Goal: Task Accomplishment & Management: Use online tool/utility

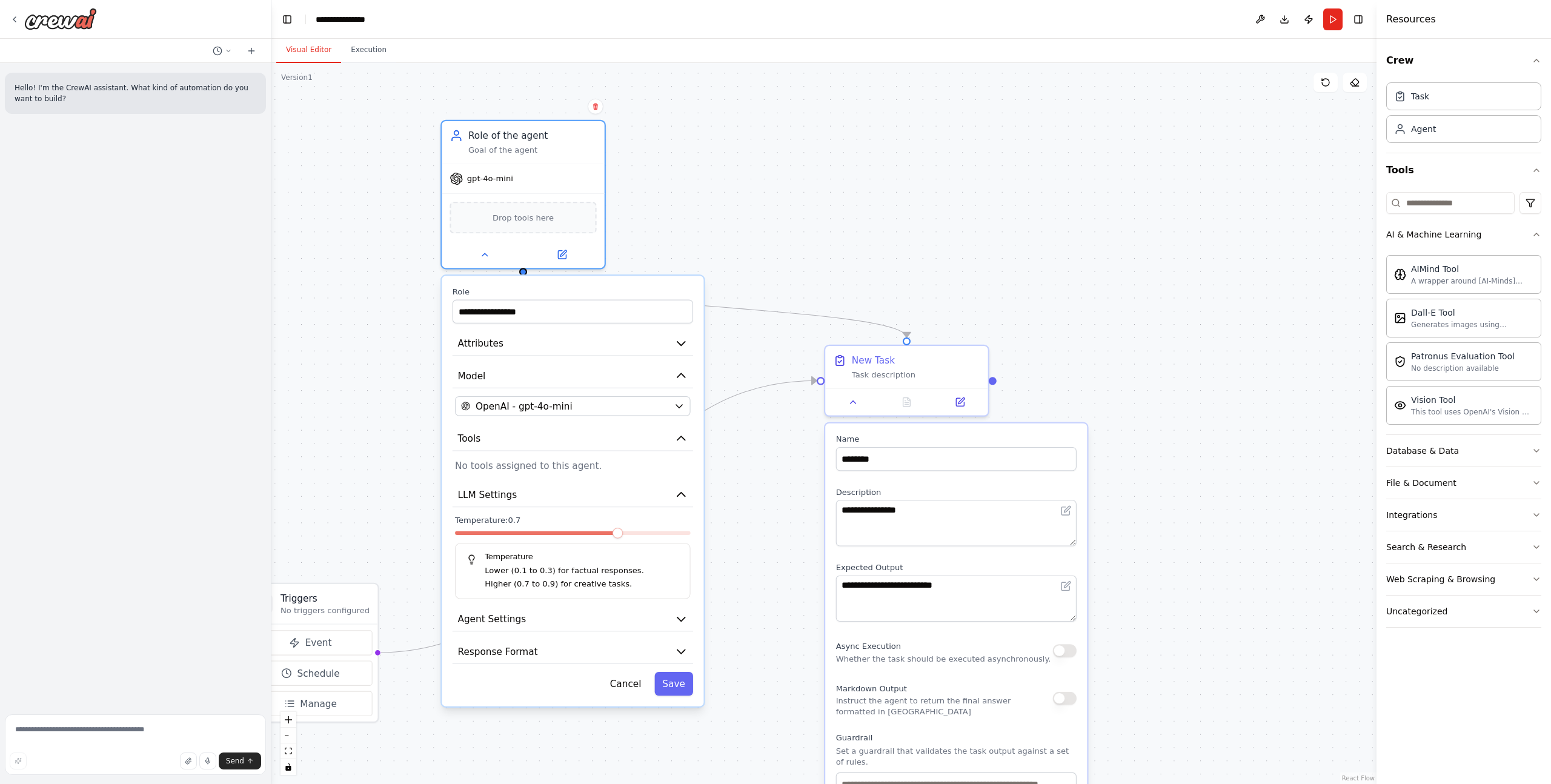
click at [727, 190] on div ".deletable-edge-delete-btn { width: 20px; height: 20px; border: 0px solid #ffff…" at bounding box center [824, 424] width 1105 height 721
click at [629, 310] on input "**********" at bounding box center [572, 312] width 241 height 24
click at [613, 342] on button "Attributes" at bounding box center [572, 344] width 241 height 24
click at [686, 342] on icon "button" at bounding box center [681, 343] width 14 height 14
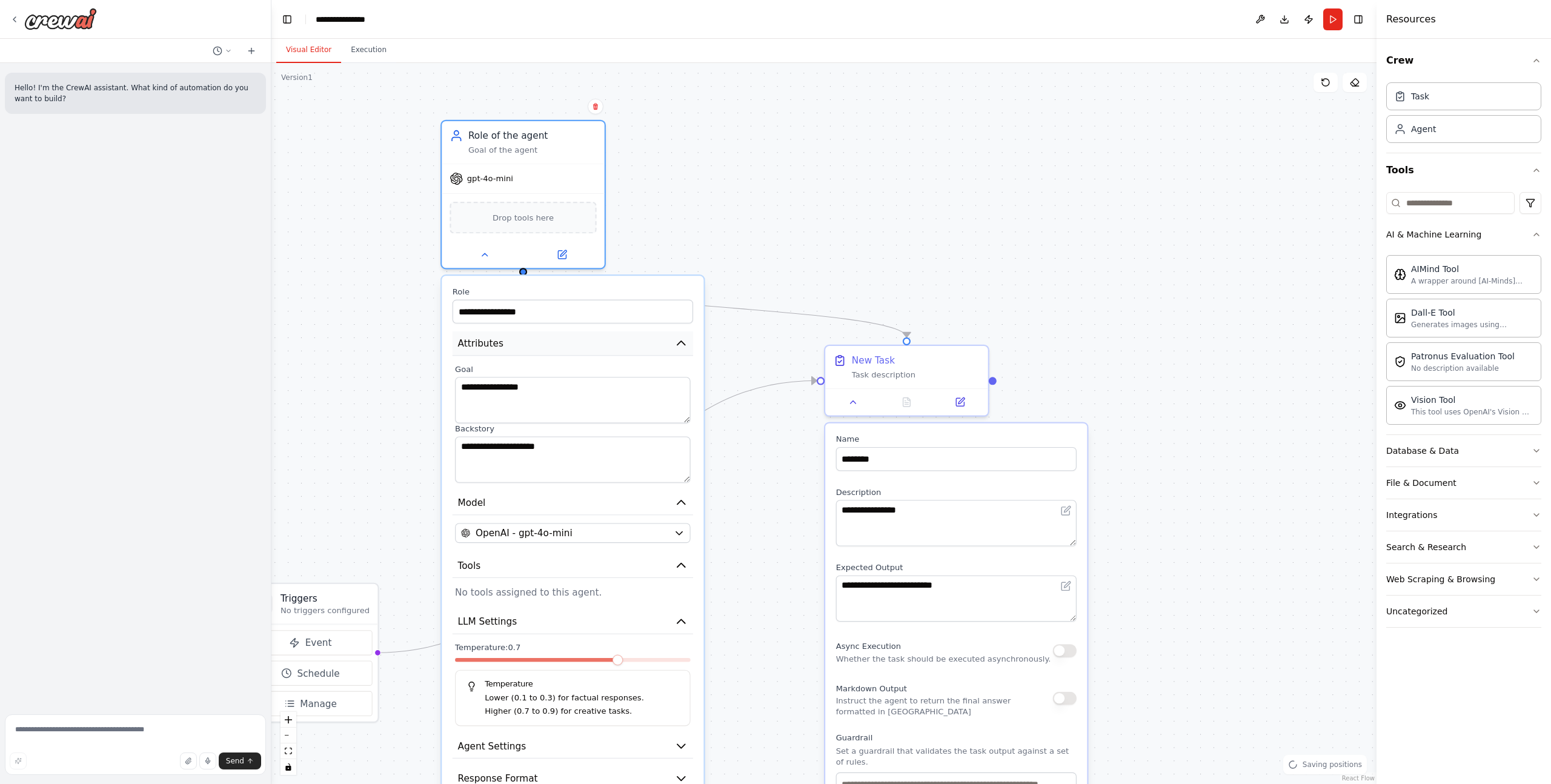
click at [681, 339] on icon "button" at bounding box center [681, 343] width 14 height 14
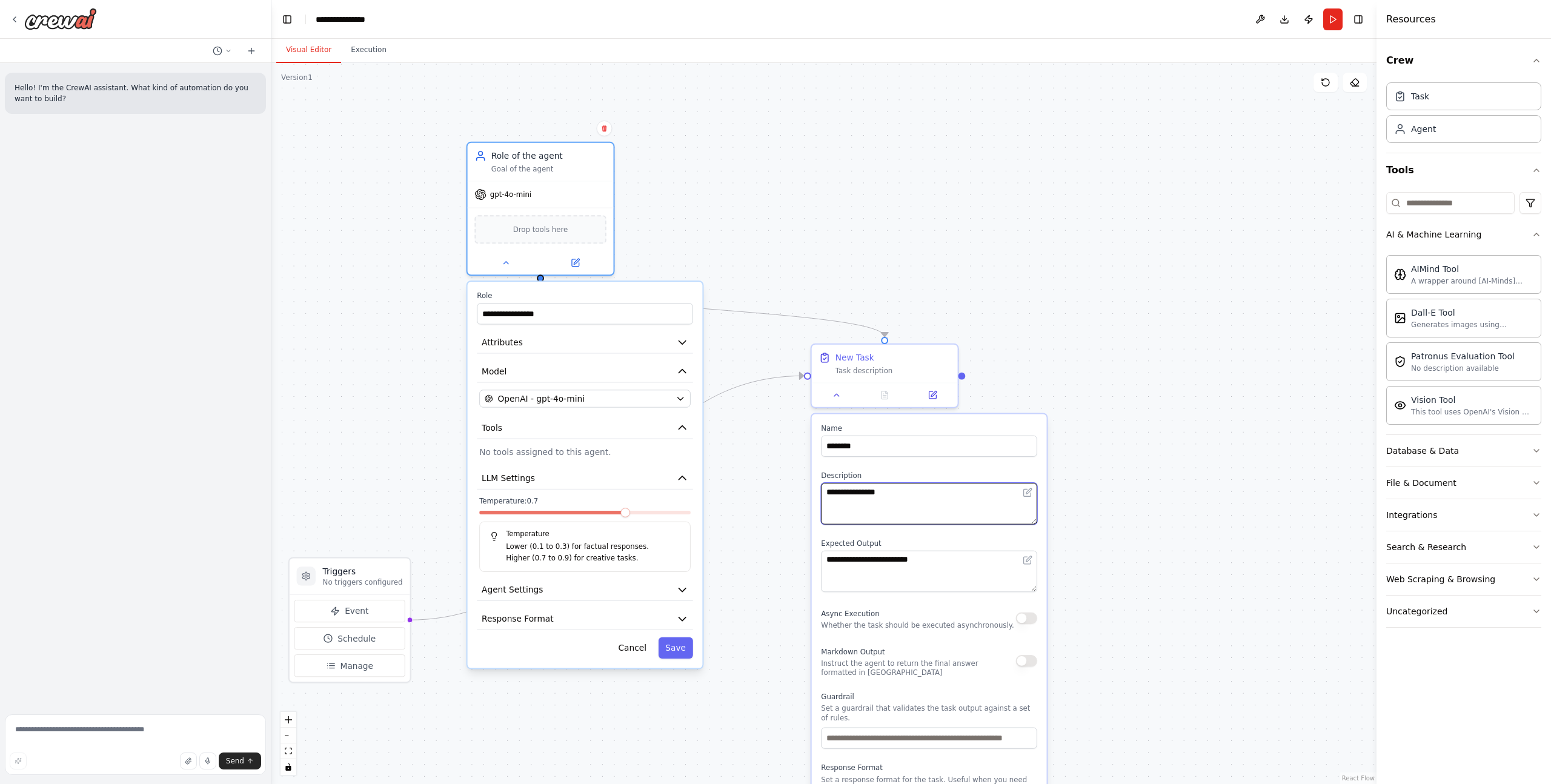
click at [978, 513] on textarea "**********" at bounding box center [928, 503] width 216 height 42
click at [1034, 523] on textarea "**********" at bounding box center [928, 503] width 216 height 42
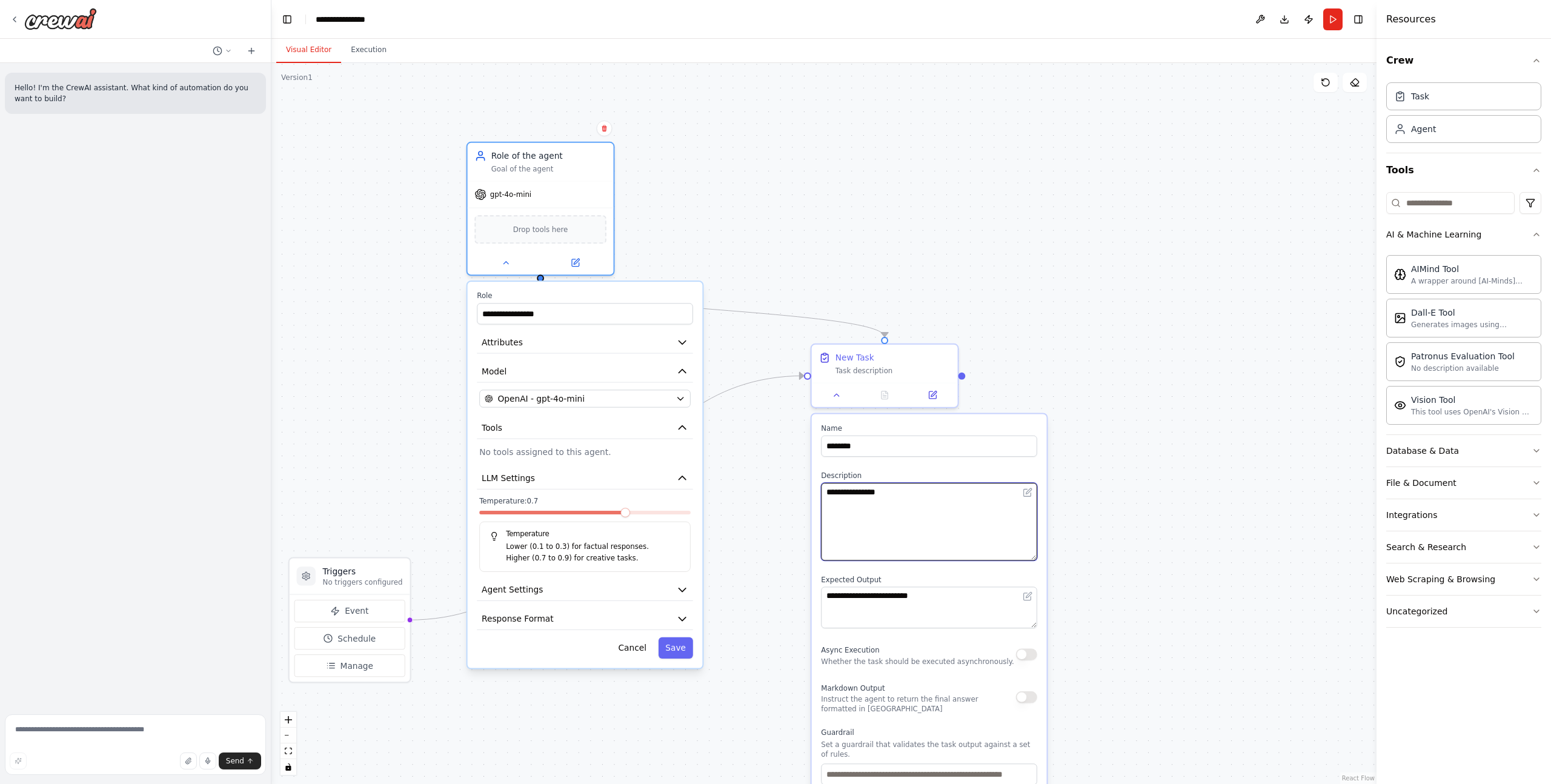
drag, startPoint x: 1034, startPoint y: 521, endPoint x: 1023, endPoint y: 558, distance: 38.6
click at [1023, 558] on textarea "**********" at bounding box center [928, 521] width 216 height 78
click at [1028, 492] on icon at bounding box center [1029, 491] width 6 height 6
click at [1025, 490] on icon at bounding box center [1028, 493] width 7 height 7
click at [995, 498] on textarea "**********" at bounding box center [928, 521] width 216 height 78
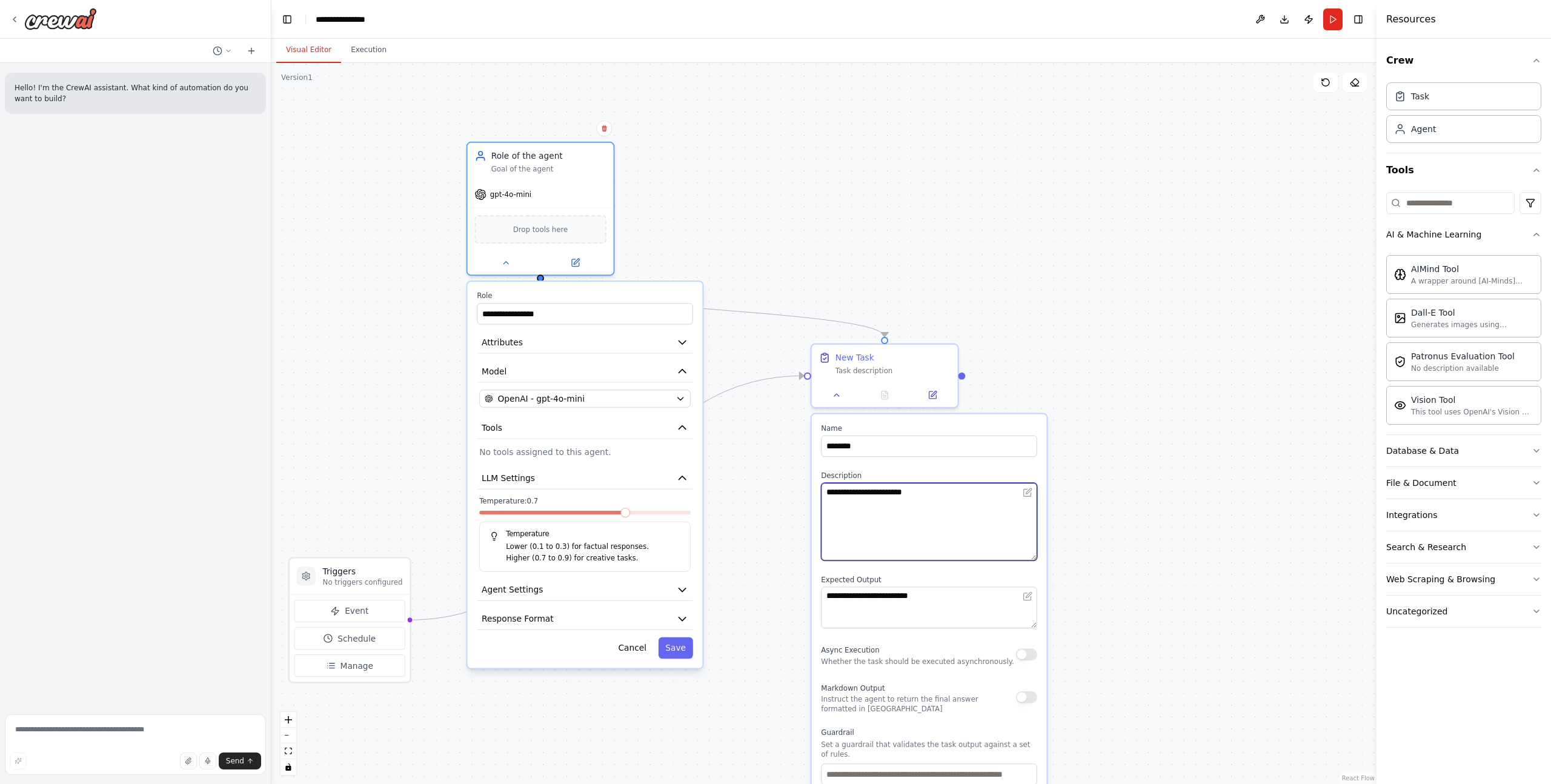
drag, startPoint x: 969, startPoint y: 493, endPoint x: 801, endPoint y: 487, distance: 168.1
click at [803, 487] on div ".deletable-edge-delete-btn { width: 20px; height: 20px; border: 0px solid #ffff…" at bounding box center [824, 424] width 1105 height 721
click at [908, 496] on textarea "**********" at bounding box center [928, 521] width 216 height 78
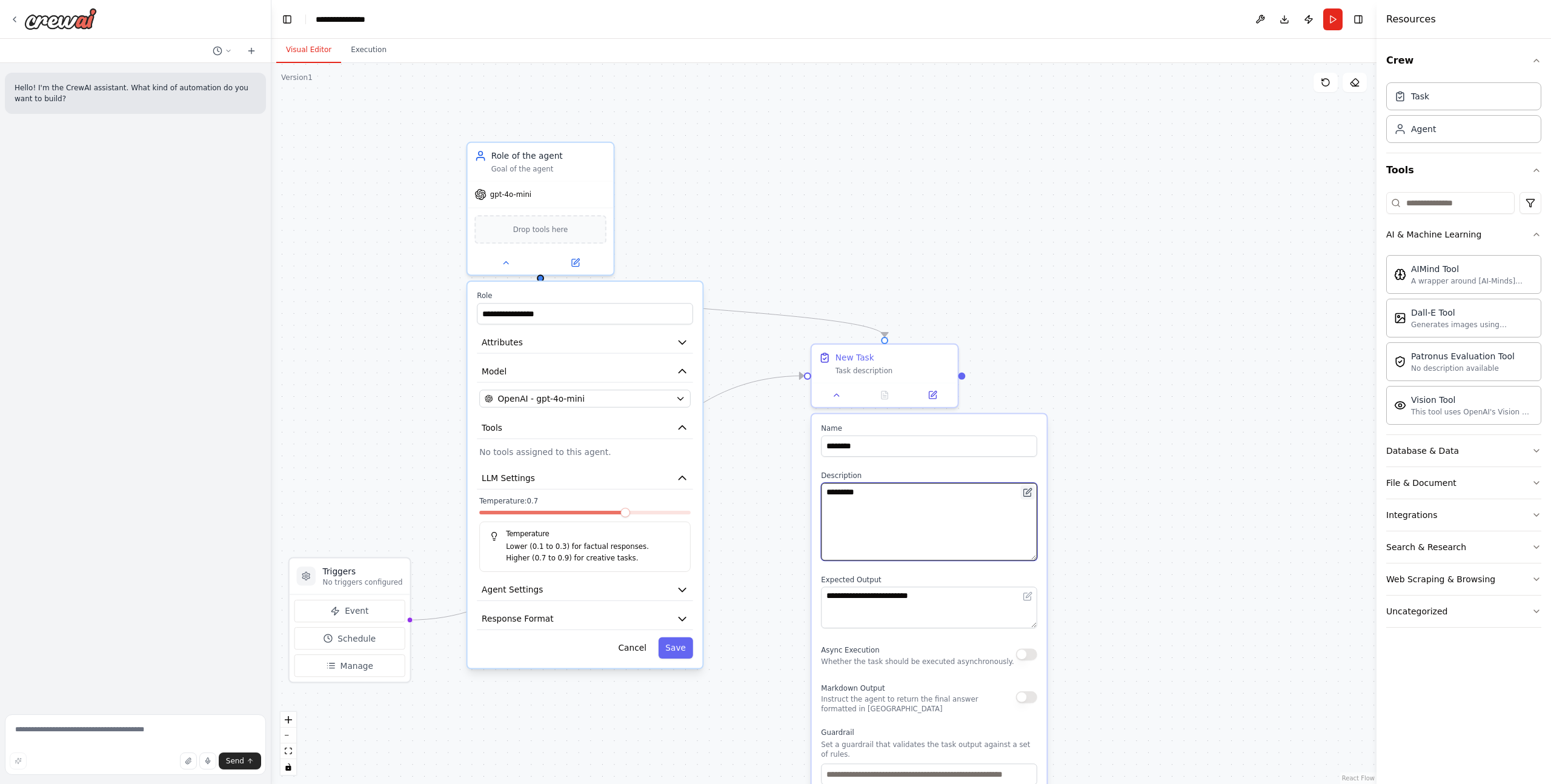
type textarea "*********"
click at [1025, 492] on icon at bounding box center [1028, 493] width 7 height 7
click at [1113, 406] on div ".deletable-edge-delete-btn { width: 20px; height: 20px; border: 0px solid #ffff…" at bounding box center [824, 424] width 1105 height 721
click at [832, 398] on button at bounding box center [837, 393] width 41 height 14
click at [1027, 362] on div ".deletable-edge-delete-btn { width: 20px; height: 20px; border: 0px solid #ffff…" at bounding box center [824, 424] width 1105 height 721
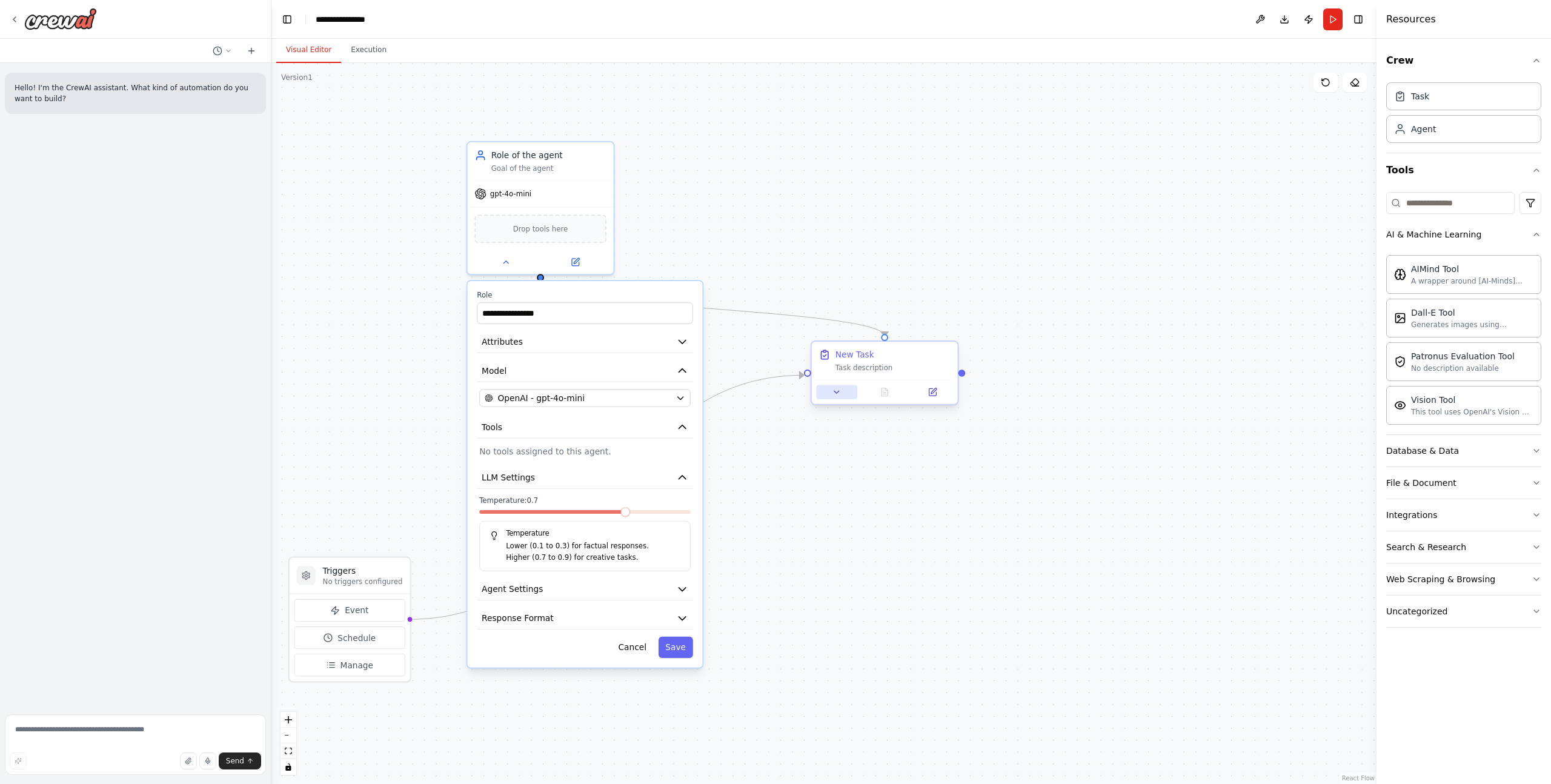
click at [829, 391] on button at bounding box center [837, 392] width 41 height 14
click at [1074, 363] on div ".deletable-edge-delete-btn { width: 20px; height: 20px; border: 0px solid #ffff…" at bounding box center [824, 424] width 1105 height 721
click at [912, 360] on div "New Task" at bounding box center [893, 355] width 115 height 12
click at [1044, 340] on div ".deletable-edge-delete-btn { width: 20px; height: 20px; border: 0px solid #ffff…" at bounding box center [824, 424] width 1105 height 721
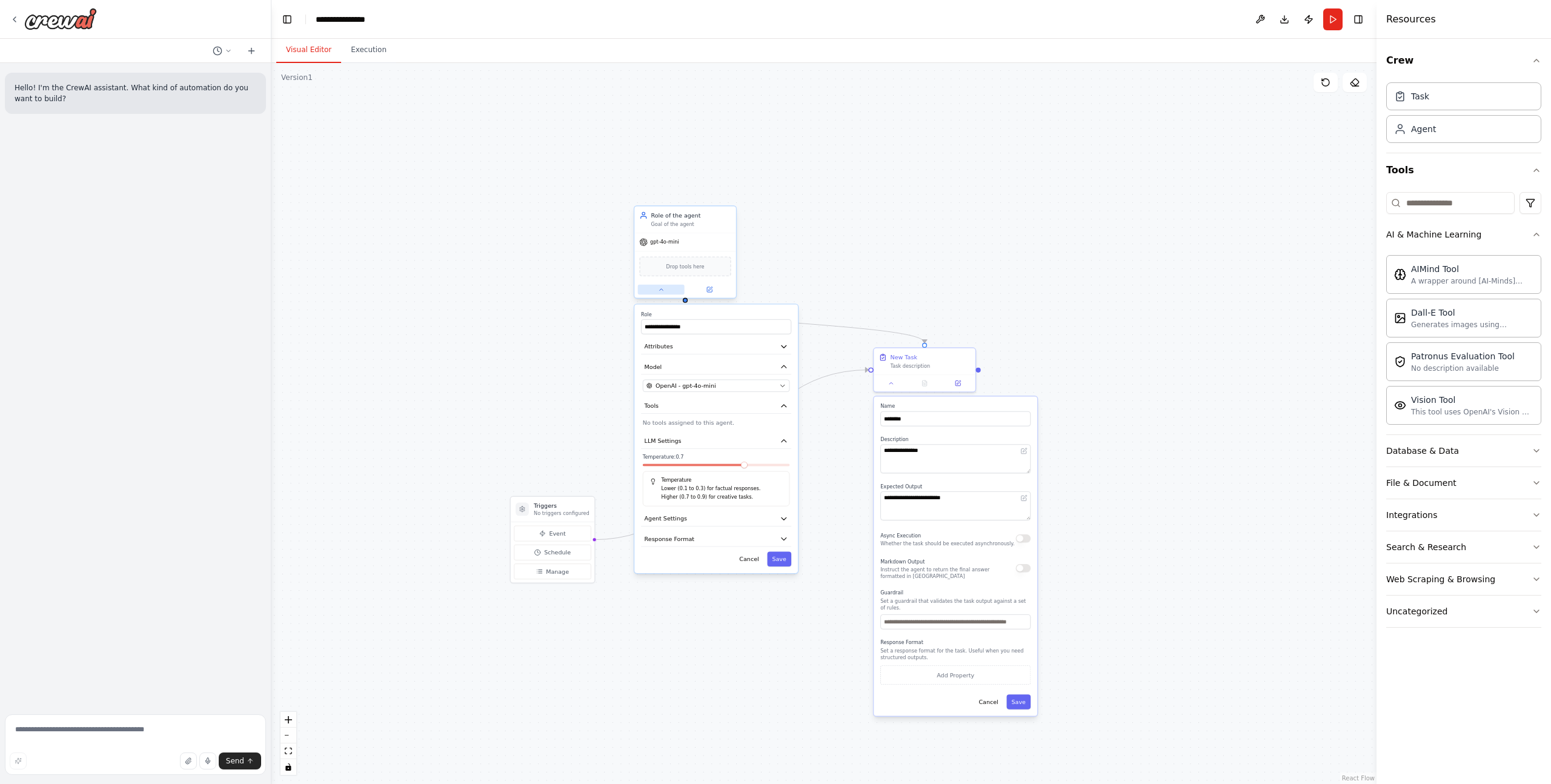
click at [648, 286] on button at bounding box center [661, 289] width 47 height 9
click at [888, 382] on icon at bounding box center [891, 381] width 6 height 6
click at [574, 393] on div ".deletable-edge-delete-btn { width: 20px; height: 20px; border: 0px solid #ffff…" at bounding box center [824, 424] width 1105 height 721
click at [540, 549] on span "Schedule" at bounding box center [549, 552] width 27 height 9
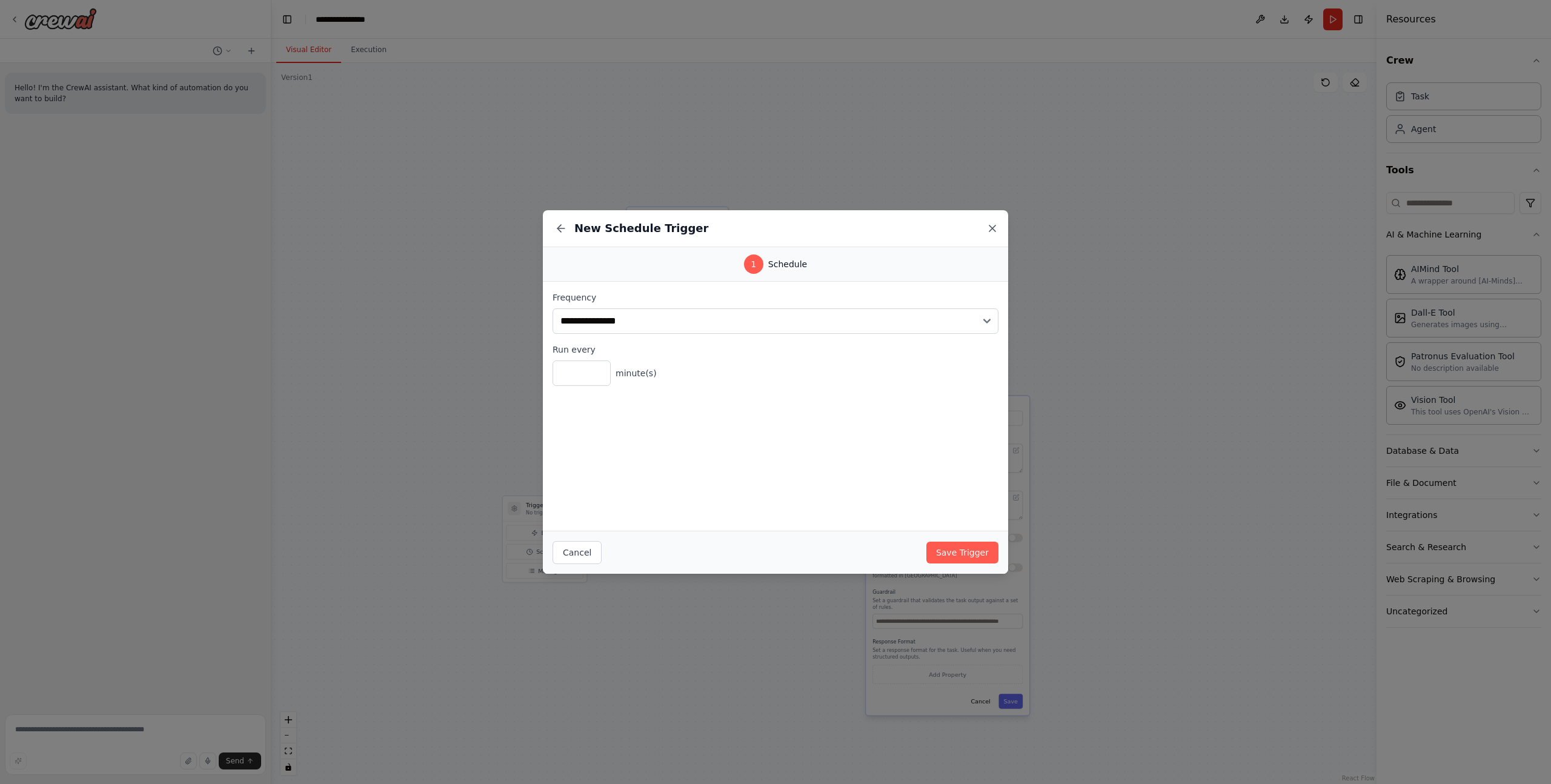
click at [991, 228] on icon at bounding box center [992, 228] width 6 height 6
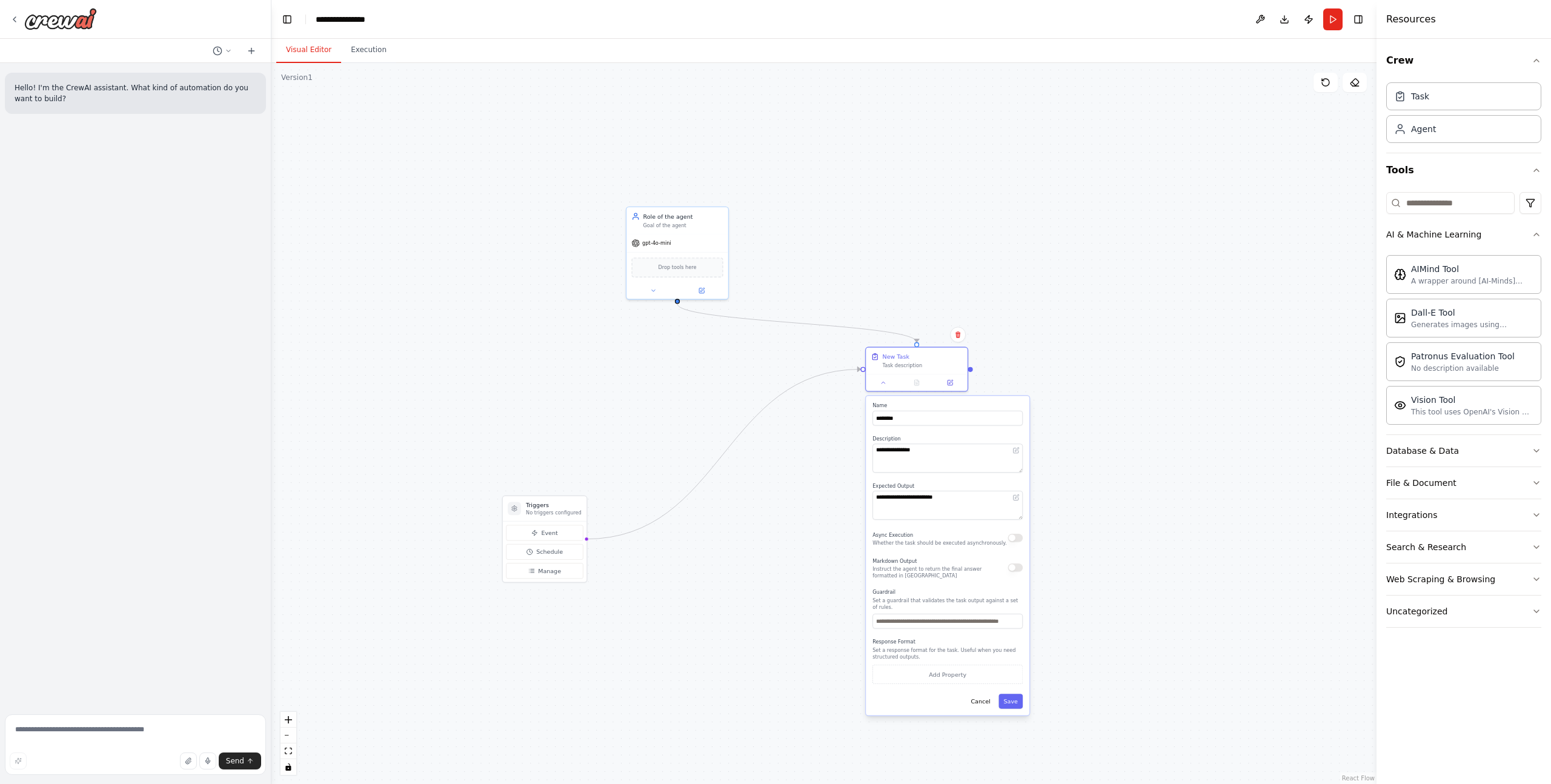
click at [513, 348] on div ".deletable-edge-delete-btn { width: 20px; height: 20px; border: 0px solid #ffff…" at bounding box center [824, 424] width 1105 height 721
click at [549, 570] on span "Manage" at bounding box center [549, 571] width 23 height 9
click at [550, 571] on span "Manage" at bounding box center [549, 571] width 23 height 9
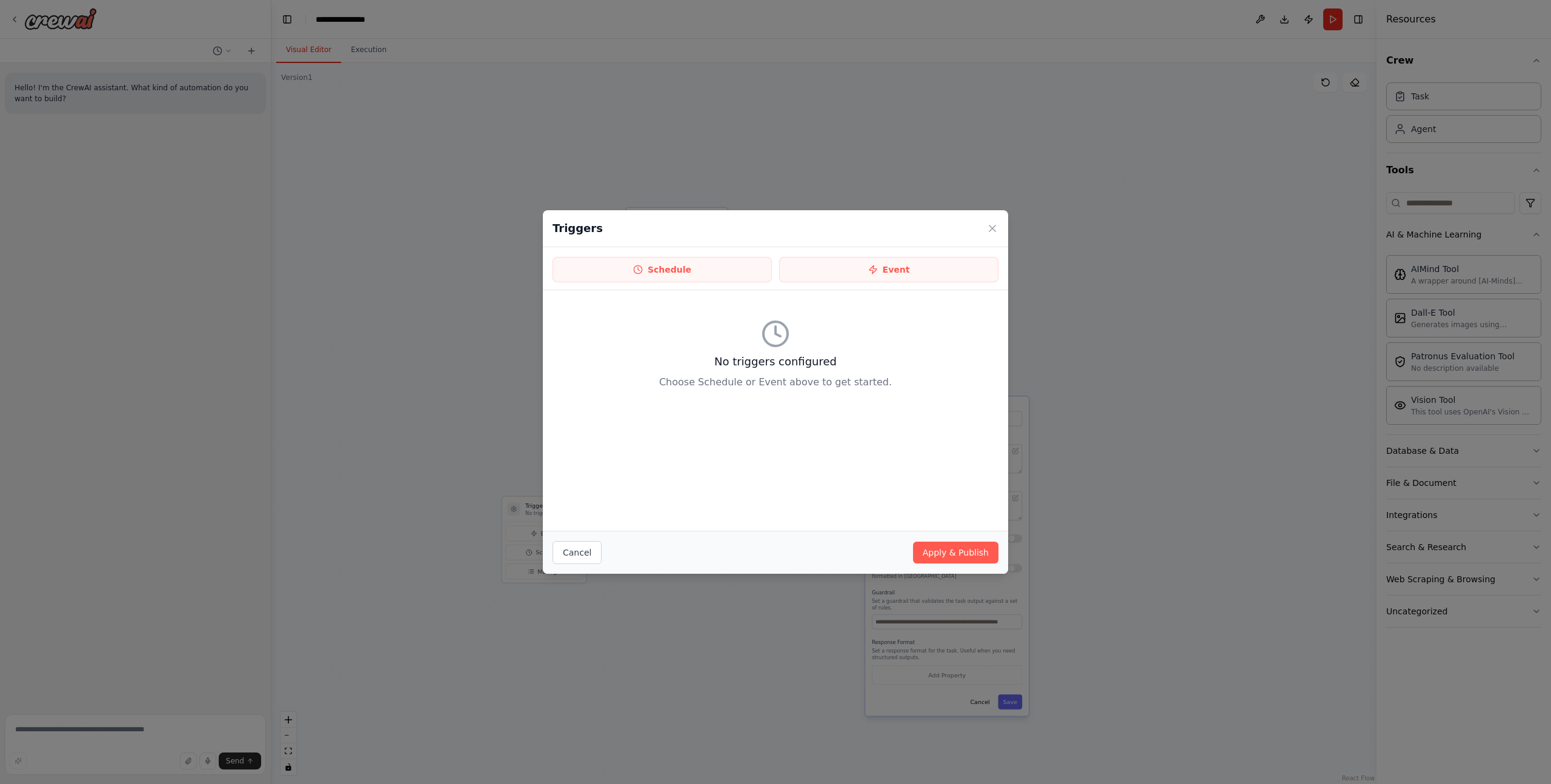
click at [592, 378] on p "Choose Schedule or Event above to get started." at bounding box center [775, 382] width 446 height 14
click at [632, 269] on button "Schedule" at bounding box center [661, 269] width 219 height 25
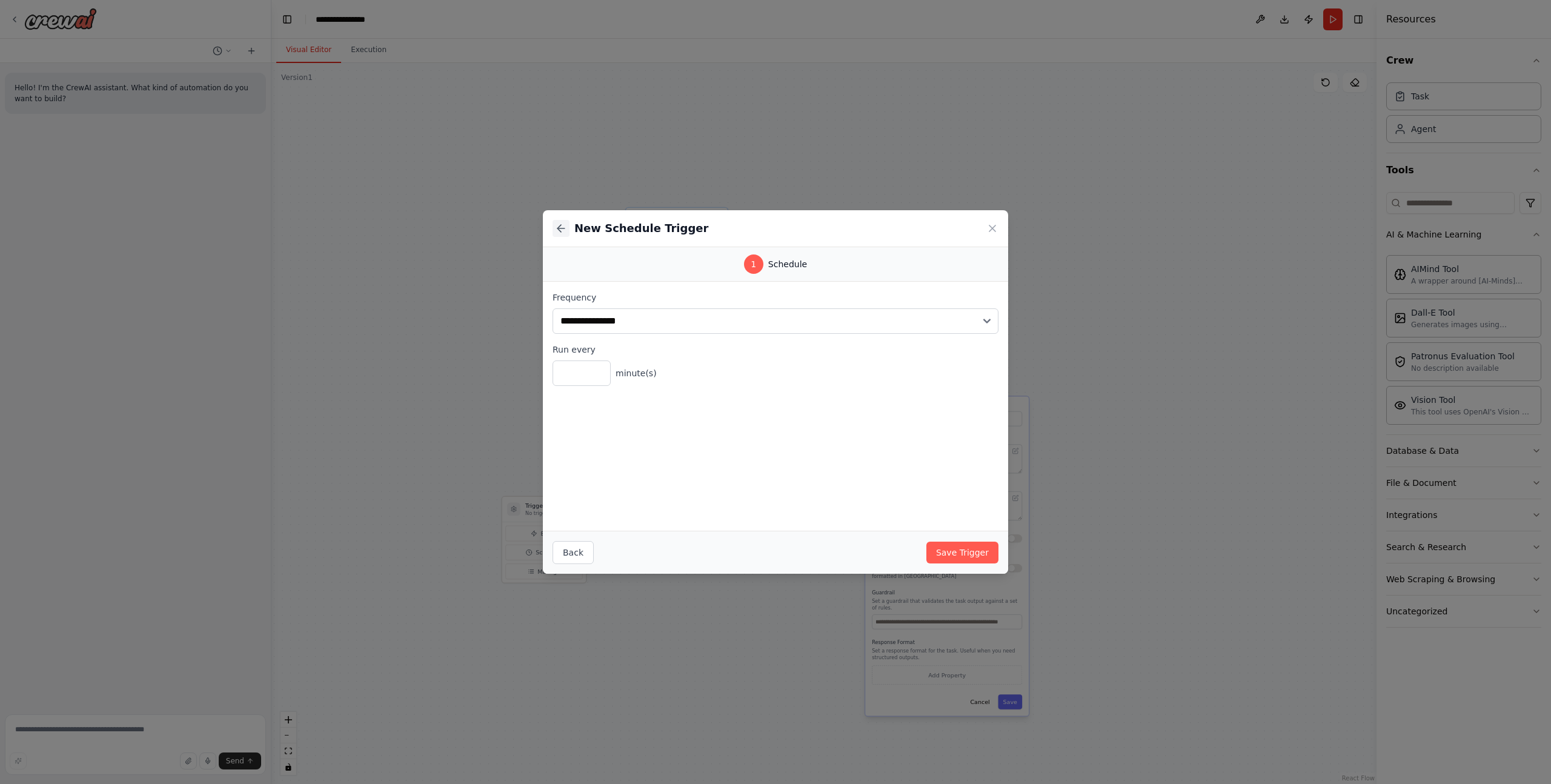
click at [562, 230] on icon at bounding box center [561, 228] width 12 height 12
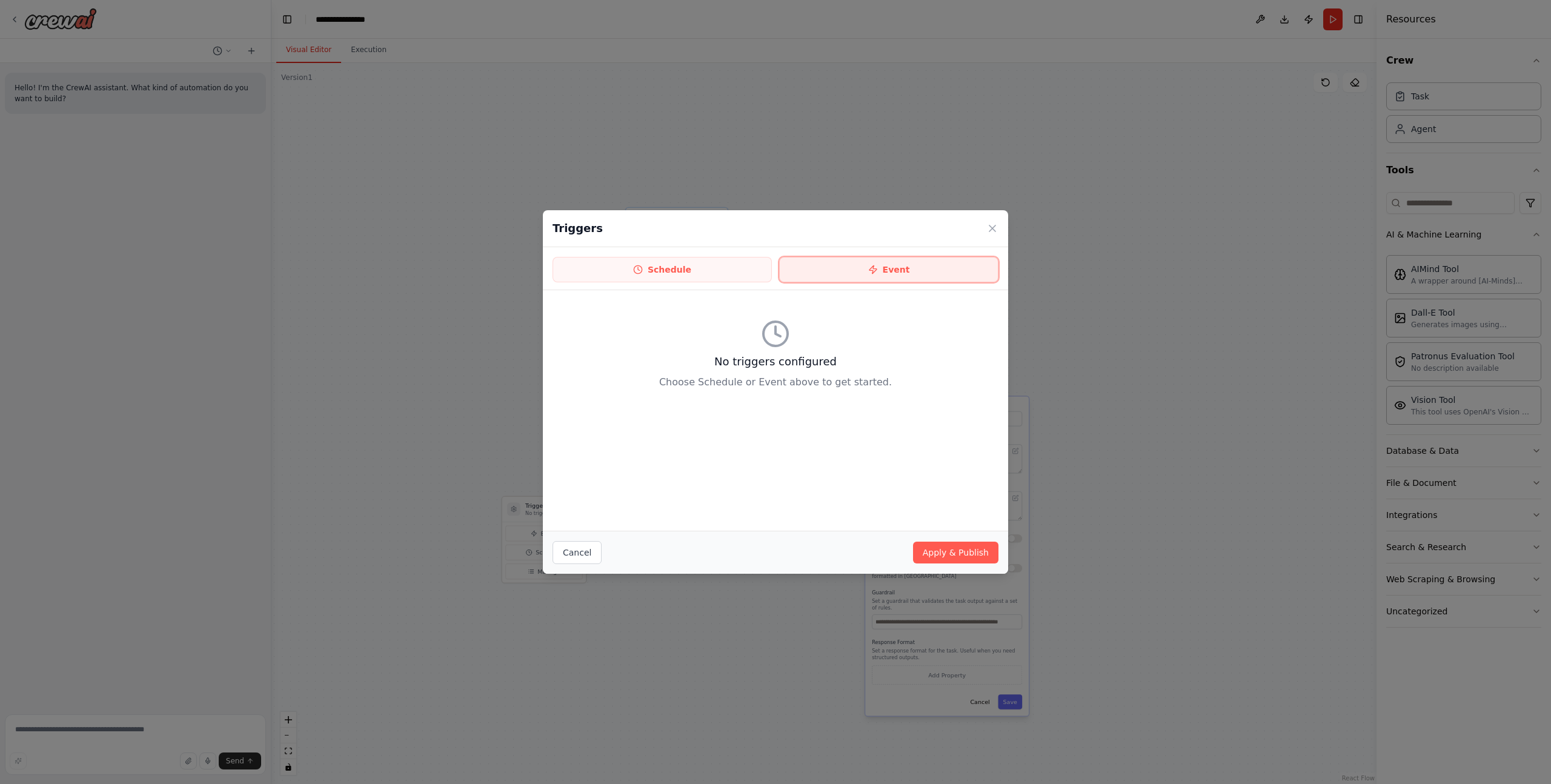
click at [842, 262] on button "Event" at bounding box center [888, 269] width 219 height 25
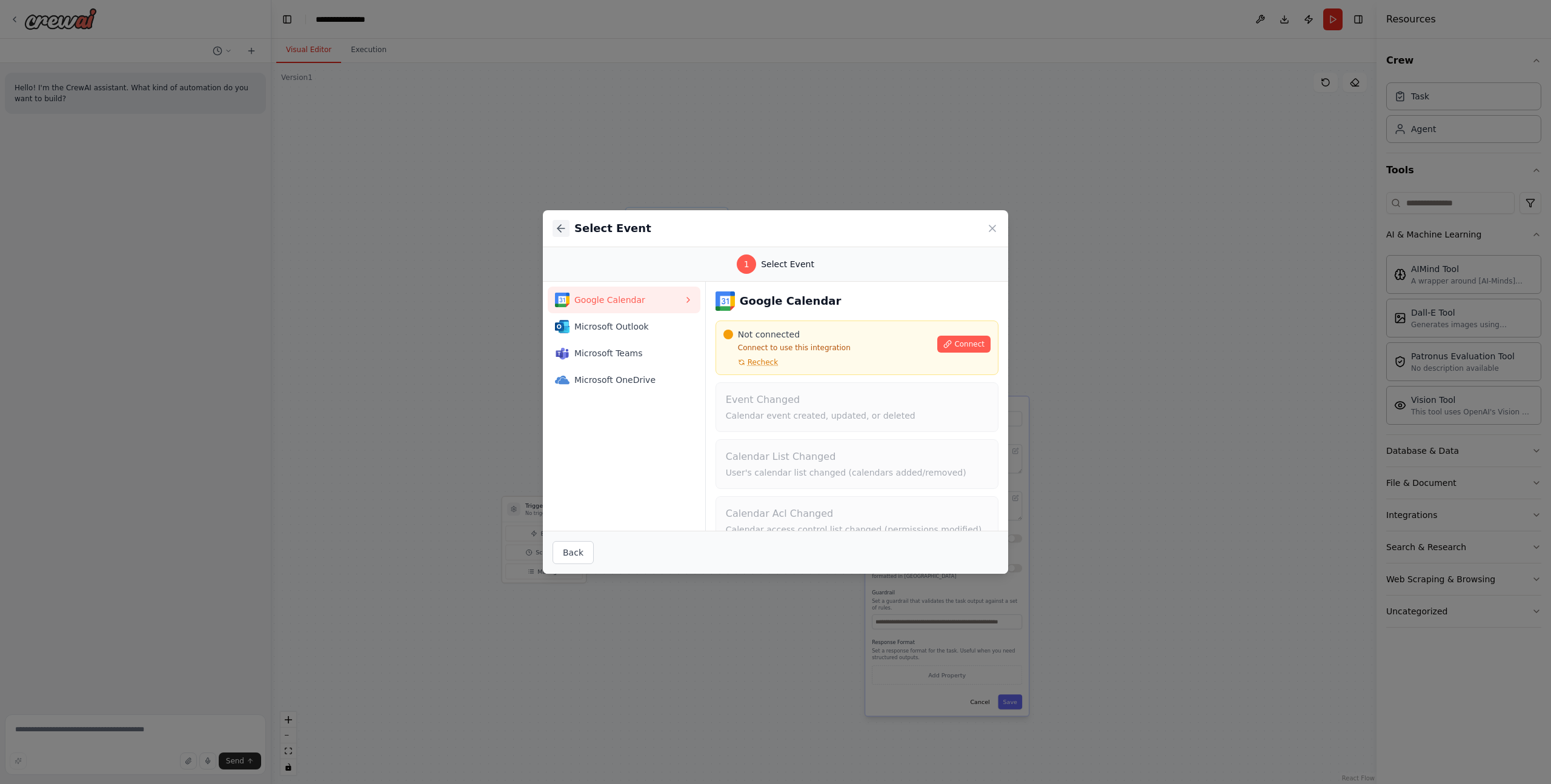
click at [562, 224] on icon at bounding box center [561, 228] width 12 height 12
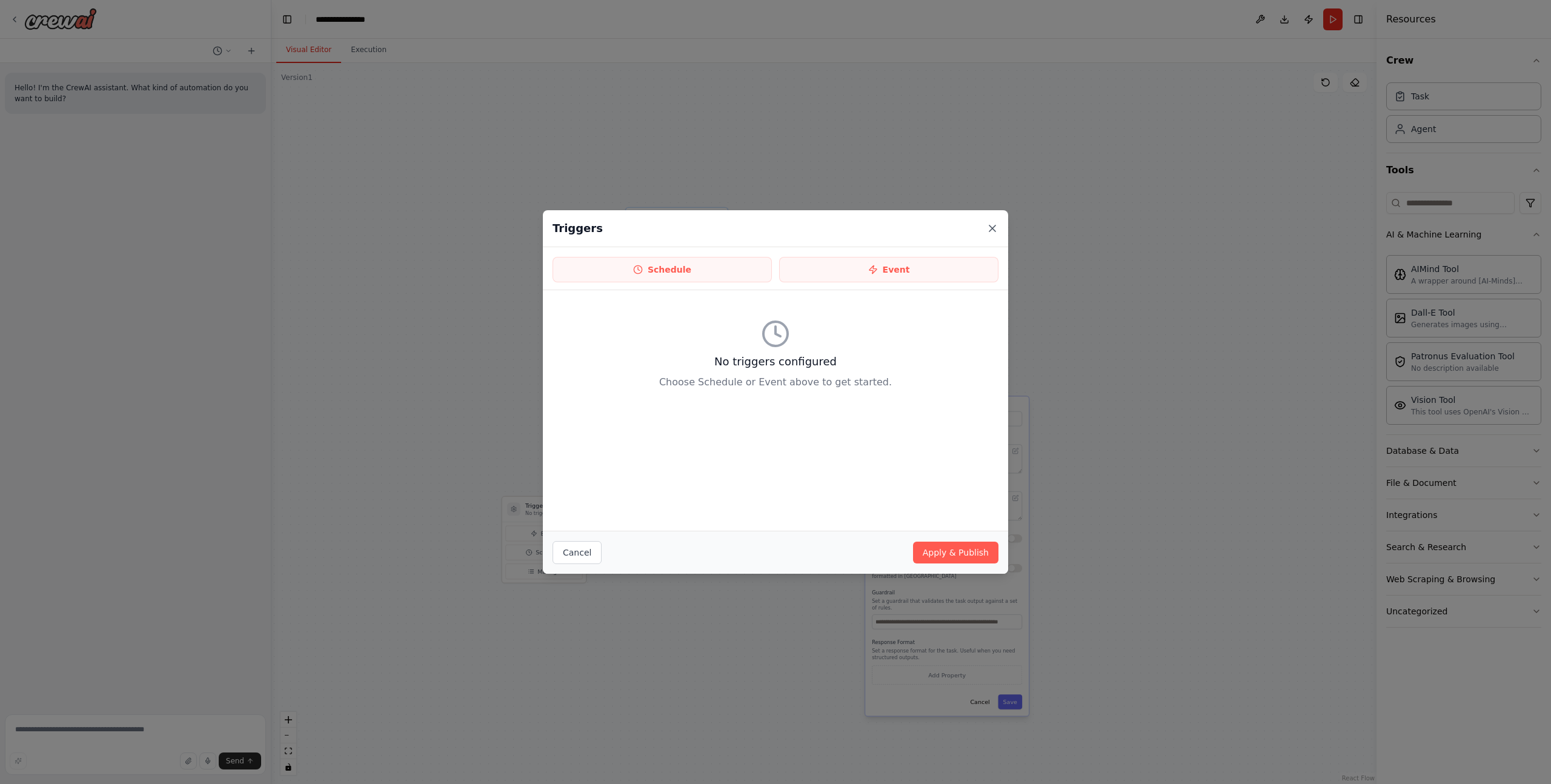
click at [995, 227] on icon at bounding box center [992, 228] width 12 height 12
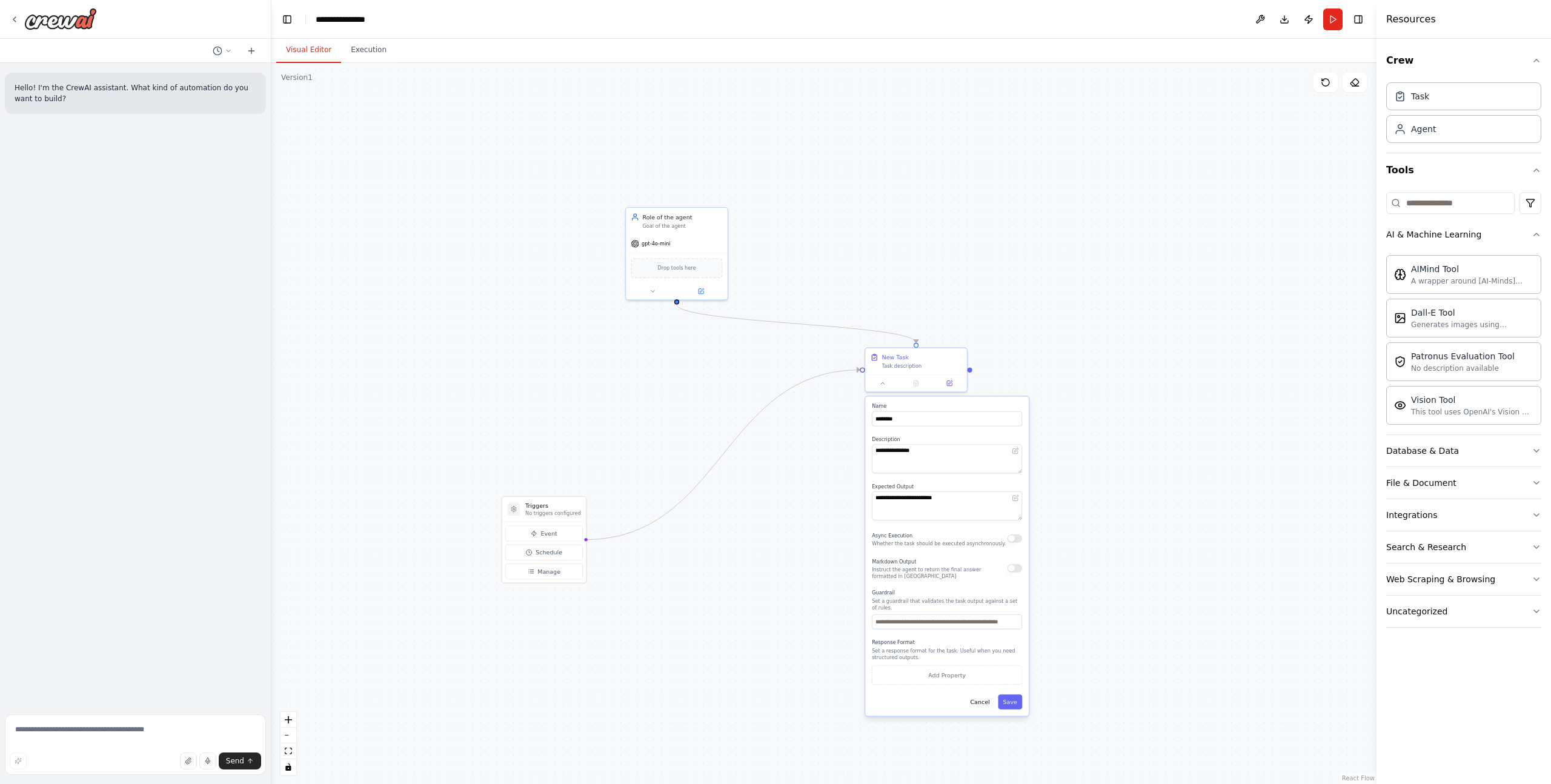
click at [1196, 377] on div ".deletable-edge-delete-btn { width: 20px; height: 20px; border: 0px solid #ffff…" at bounding box center [824, 424] width 1105 height 721
